Goal: Navigation & Orientation: Find specific page/section

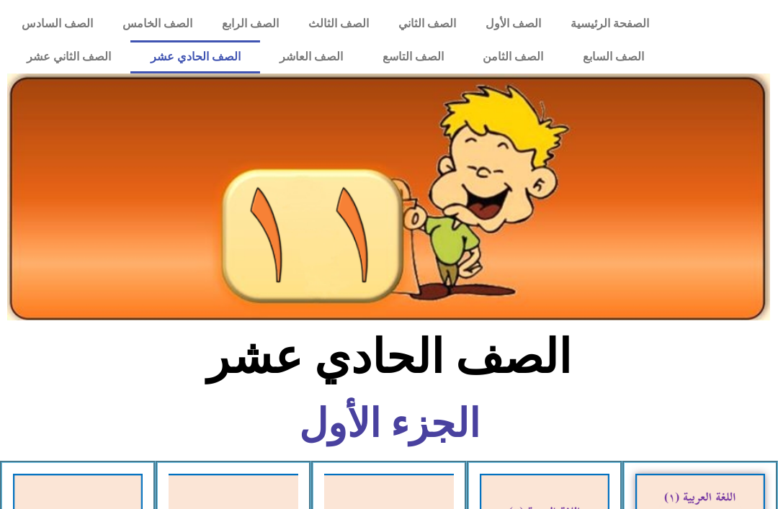
scroll to position [290, 0]
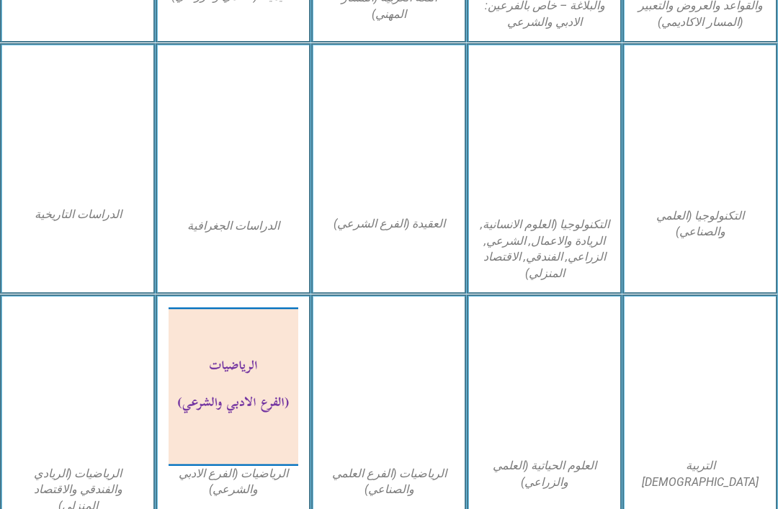
scroll to position [644, 0]
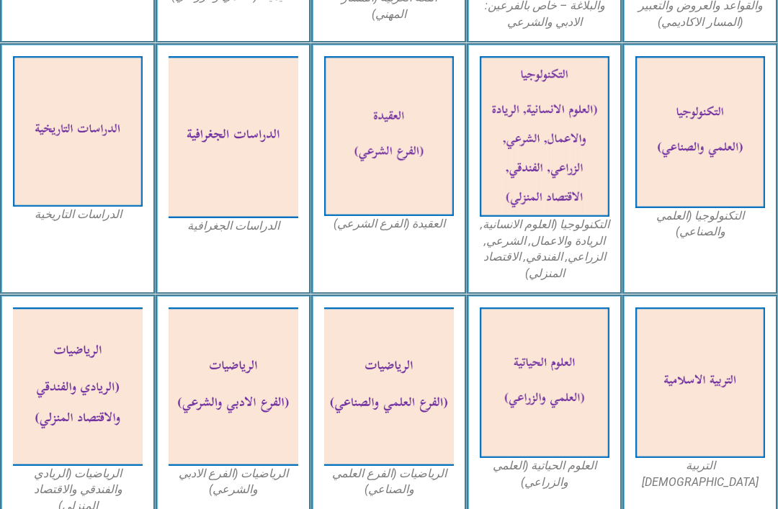
click at [590, 354] on img at bounding box center [545, 383] width 130 height 151
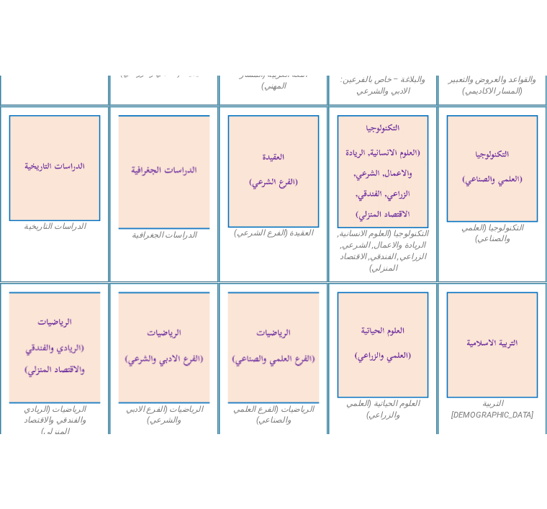
scroll to position [667, 0]
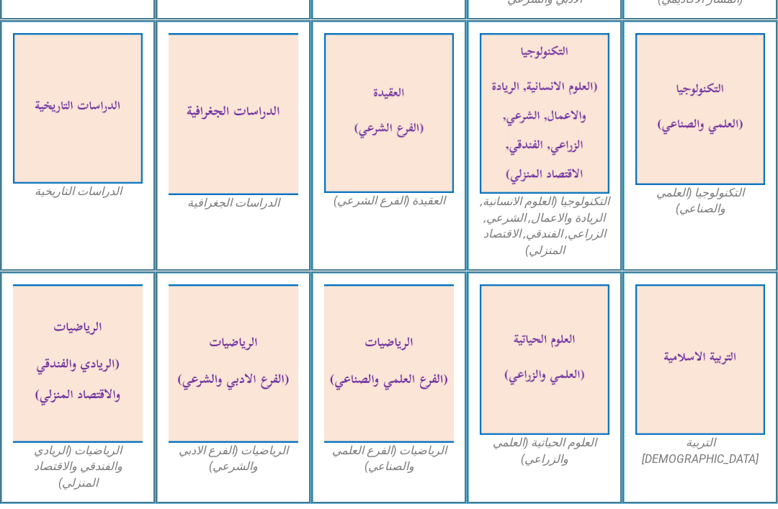
click at [563, 306] on img at bounding box center [545, 359] width 130 height 151
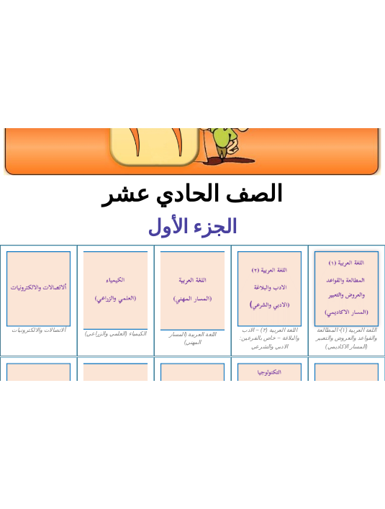
scroll to position [0, 0]
